Goal: Information Seeking & Learning: Learn about a topic

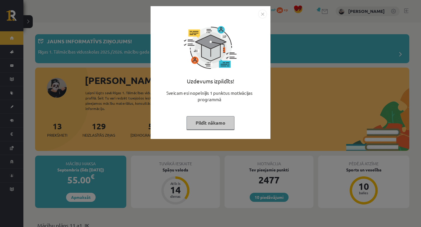
click at [262, 14] on img "Close" at bounding box center [262, 14] width 9 height 9
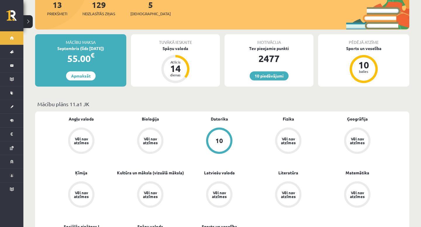
scroll to position [185, 0]
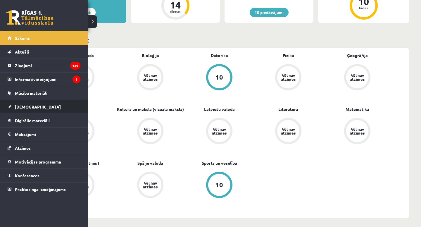
click at [16, 106] on span "[DEMOGRAPHIC_DATA]" at bounding box center [38, 106] width 46 height 5
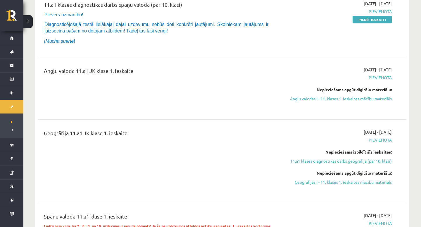
scroll to position [106, 0]
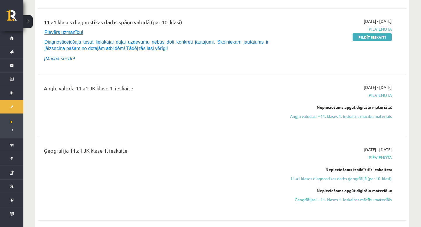
click at [345, 120] on div "2025-09-01 - 2025-09-15 Pievienota Nepieciešams apgūt digitālo materiālu: Angļu…" at bounding box center [336, 105] width 119 height 43
click at [345, 118] on link "Angļu valodas I - 11. klases 1. ieskaites mācību materiāls" at bounding box center [337, 116] width 110 height 6
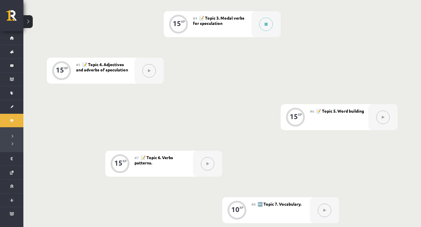
scroll to position [291, 0]
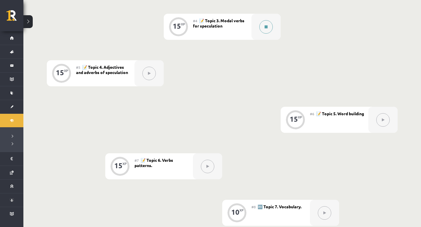
click at [267, 25] on button at bounding box center [266, 26] width 13 height 13
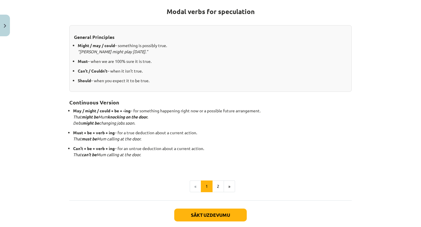
scroll to position [108, 0]
drag, startPoint x: 92, startPoint y: 37, endPoint x: 117, endPoint y: 34, distance: 25.3
click at [117, 34] on h3 "General Principles" at bounding box center [210, 35] width 273 height 11
copy strong "Principles"
click at [157, 95] on h2 "Continuous Version" at bounding box center [210, 99] width 283 height 14
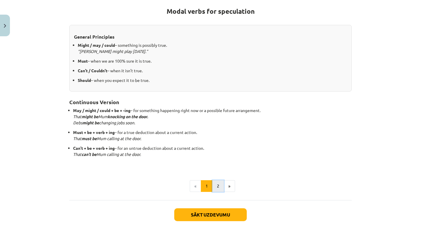
click at [217, 184] on button "2" at bounding box center [218, 186] width 12 height 12
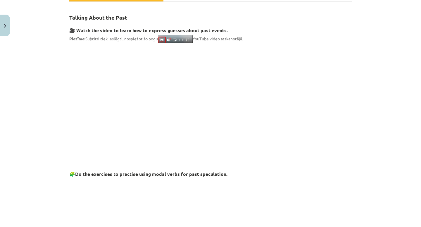
scroll to position [0, 0]
